Goal: Task Accomplishment & Management: Complete application form

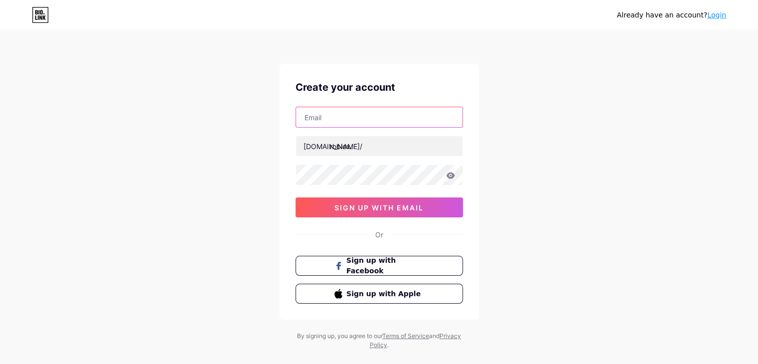
click at [399, 123] on input "text" at bounding box center [379, 117] width 166 height 20
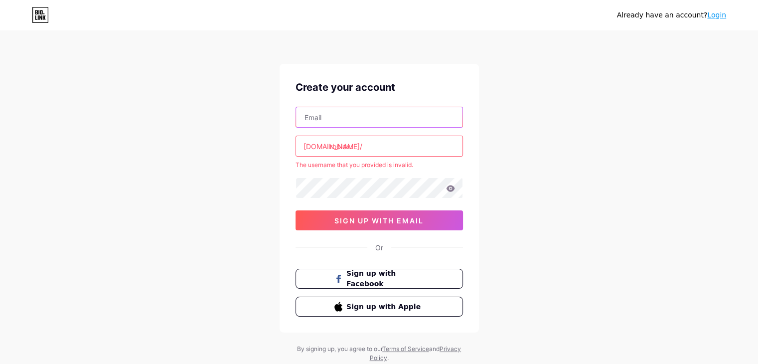
type input "[EMAIL_ADDRESS][DOMAIN_NAME]"
click at [394, 140] on input "roblox." at bounding box center [379, 146] width 166 height 20
click at [371, 146] on input "roblox." at bounding box center [379, 146] width 166 height 20
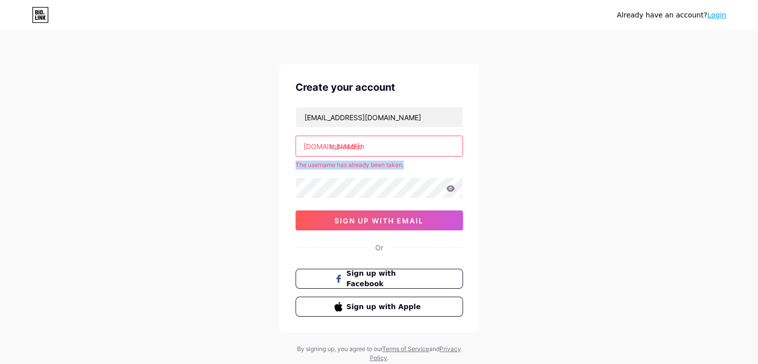
drag, startPoint x: 409, startPoint y: 163, endPoint x: 291, endPoint y: 166, distance: 118.1
click at [291, 166] on div "Create your account [EMAIL_ADDRESS][DOMAIN_NAME] [DOMAIN_NAME]/ robloxcom The u…" at bounding box center [378, 198] width 199 height 268
click at [327, 165] on div "The username has already been taken." at bounding box center [378, 164] width 167 height 9
click at [377, 146] on input "robloxcom" at bounding box center [379, 146] width 166 height 20
type input "r"
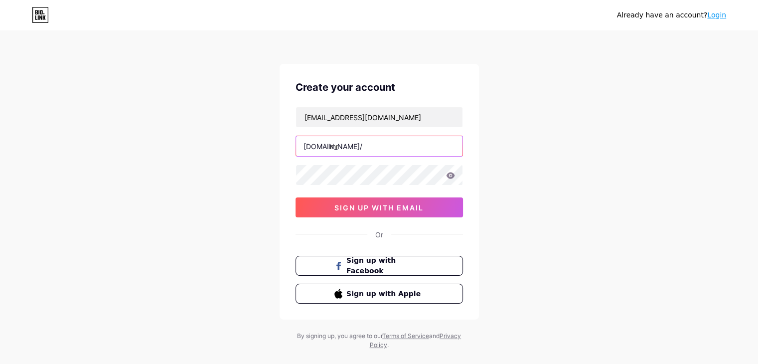
type input "m"
paste input "mrhooksprofile"
type input "mrhooksprofile"
click at [450, 177] on icon at bounding box center [450, 175] width 8 height 6
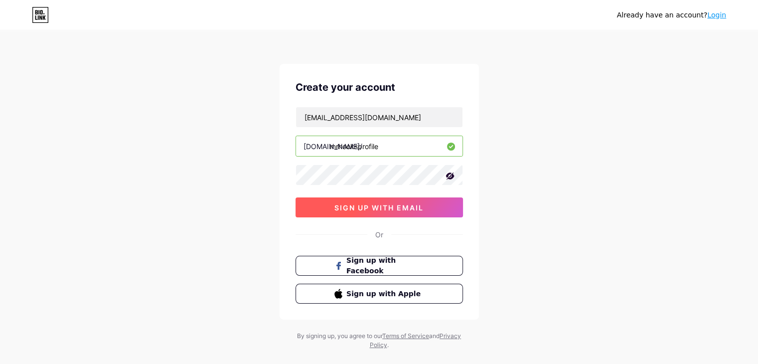
click at [430, 213] on button "sign up with email" at bounding box center [378, 207] width 167 height 20
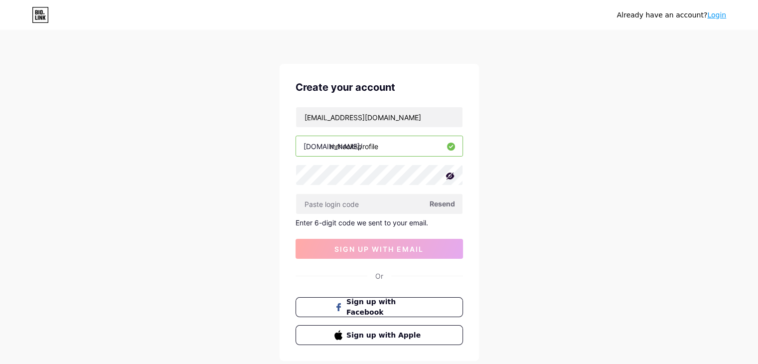
drag, startPoint x: 705, startPoint y: 1, endPoint x: 610, endPoint y: 14, distance: 96.5
click at [610, 14] on div "Already have an account? Login" at bounding box center [379, 15] width 758 height 16
click at [448, 202] on span "Resend" at bounding box center [441, 203] width 25 height 10
click at [356, 120] on input "[EMAIL_ADDRESS][DOMAIN_NAME]" at bounding box center [379, 117] width 166 height 20
click at [413, 111] on input "[EMAIL_ADDRESS][DOMAIN_NAME]" at bounding box center [379, 117] width 166 height 20
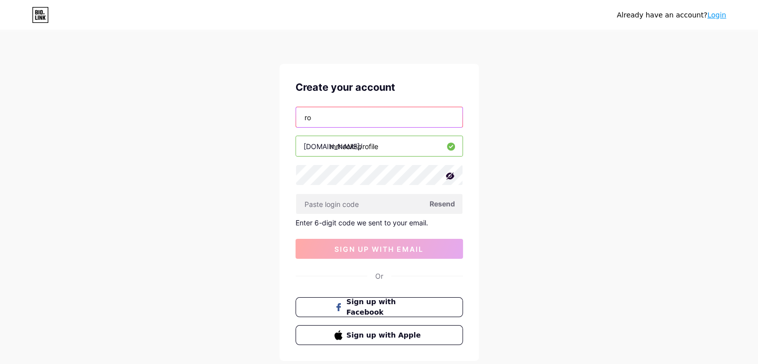
type input "r"
paste input "[EMAIL_ADDRESS][DOMAIN_NAME]"
type input "[EMAIL_ADDRESS][DOMAIN_NAME]"
click at [477, 144] on div "Create your account [EMAIL_ADDRESS][DOMAIN_NAME] [DOMAIN_NAME]/ mrhooksprofile …" at bounding box center [378, 212] width 199 height 297
click at [468, 213] on div "Create your account [EMAIL_ADDRESS][DOMAIN_NAME] [DOMAIN_NAME]/ mrhooksprofile …" at bounding box center [378, 212] width 199 height 297
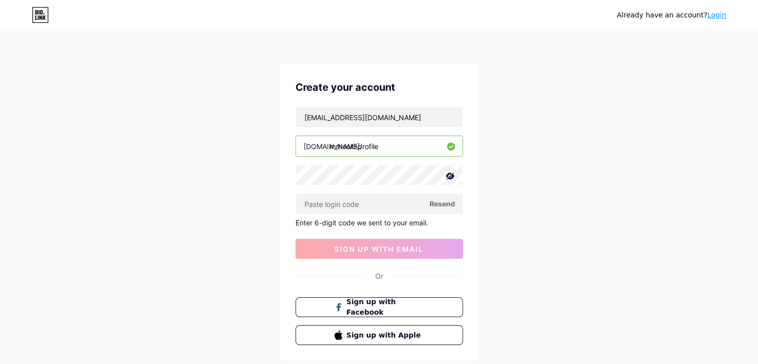
click at [452, 207] on span "Resend" at bounding box center [441, 203] width 25 height 10
